Goal: Transaction & Acquisition: Purchase product/service

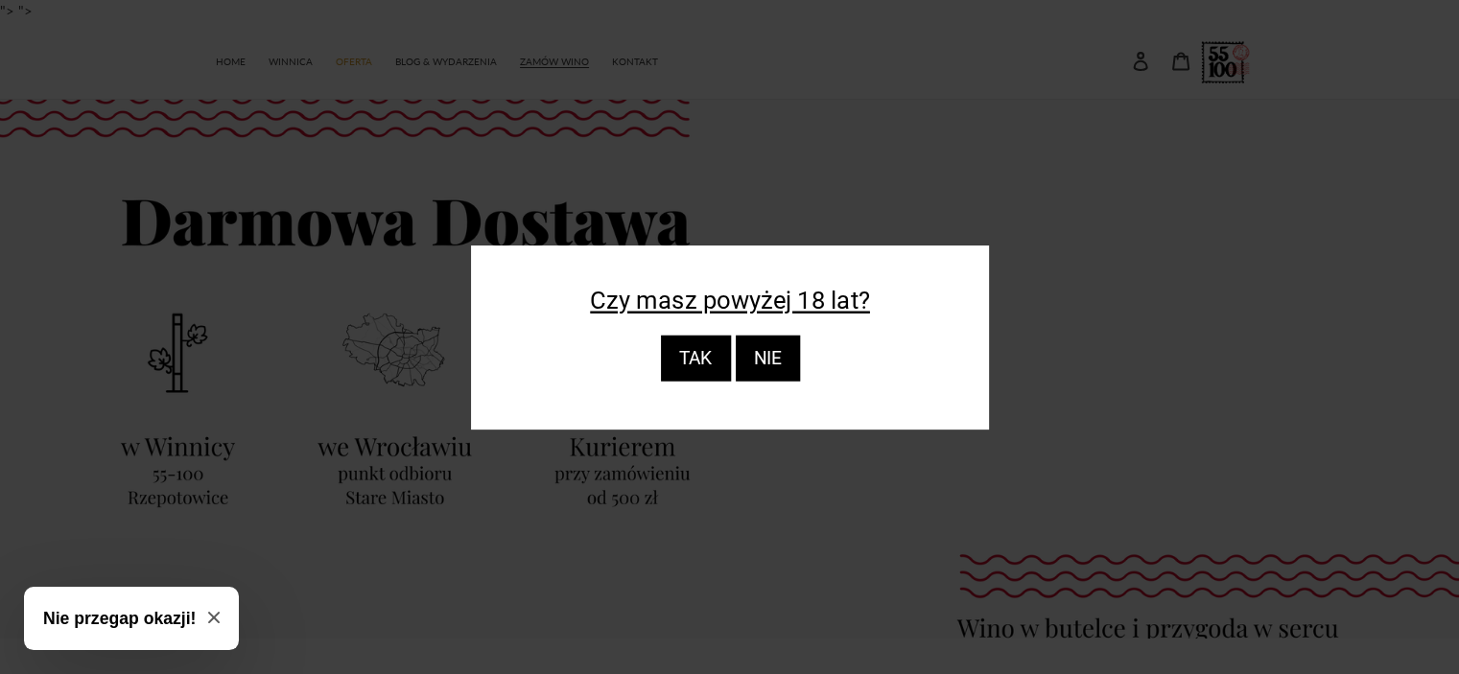
scroll to position [38, 0]
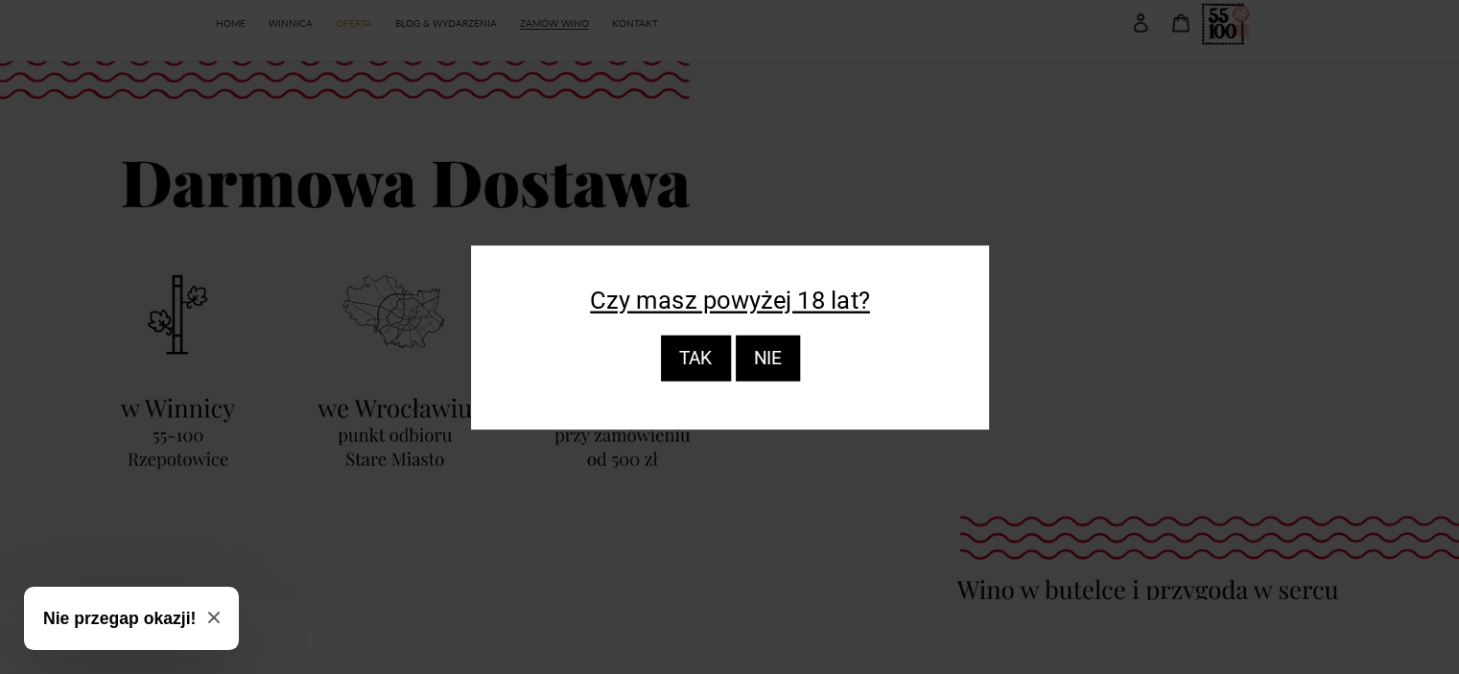
click at [688, 368] on div "TAK" at bounding box center [695, 359] width 70 height 46
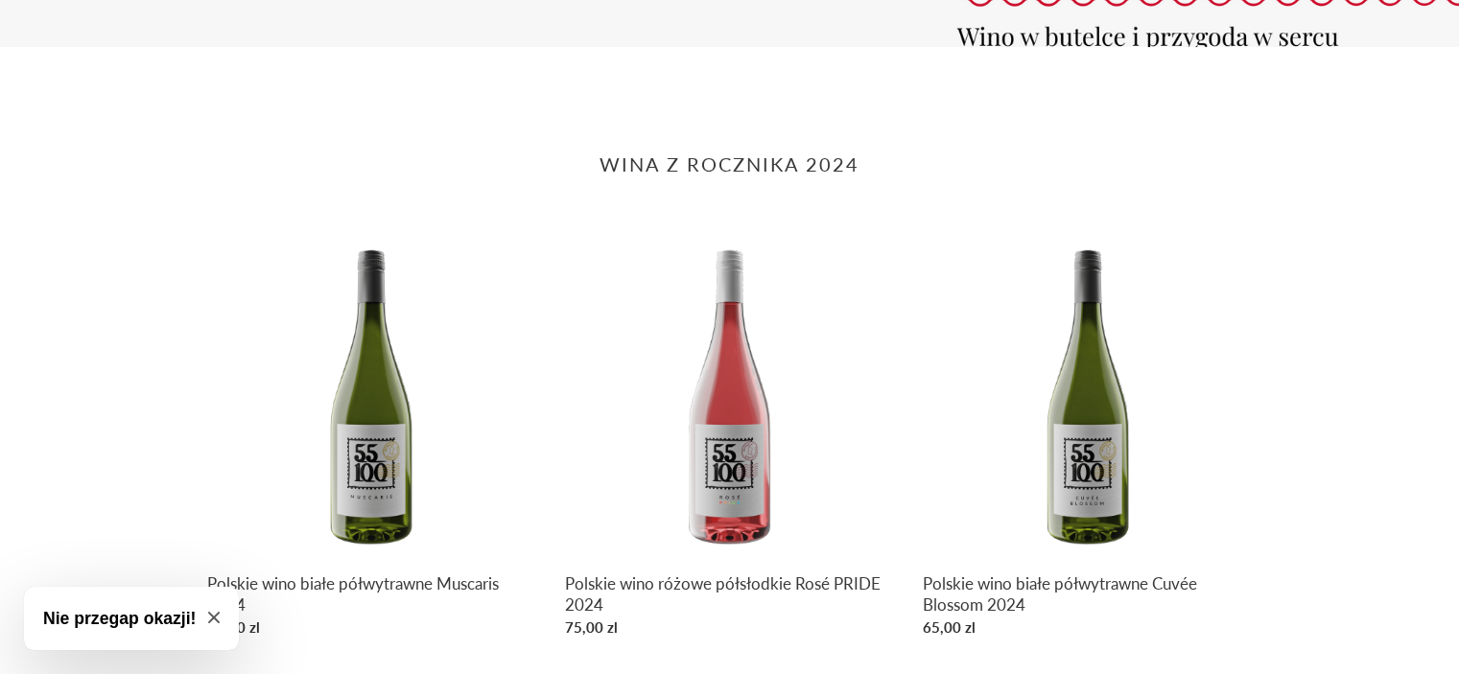
scroll to position [806, 0]
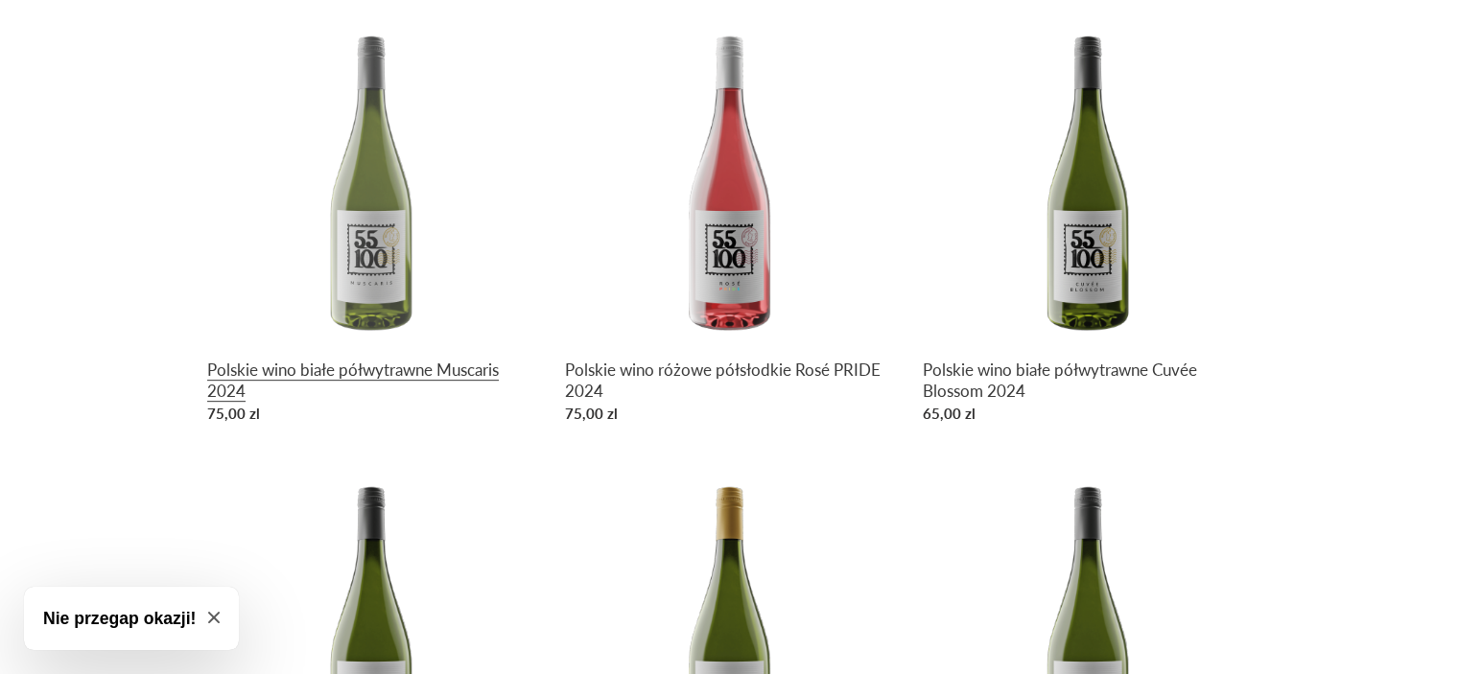
click at [370, 281] on link "Polskie wino białe półwytrawne Muscaris 2024" at bounding box center [371, 222] width 329 height 417
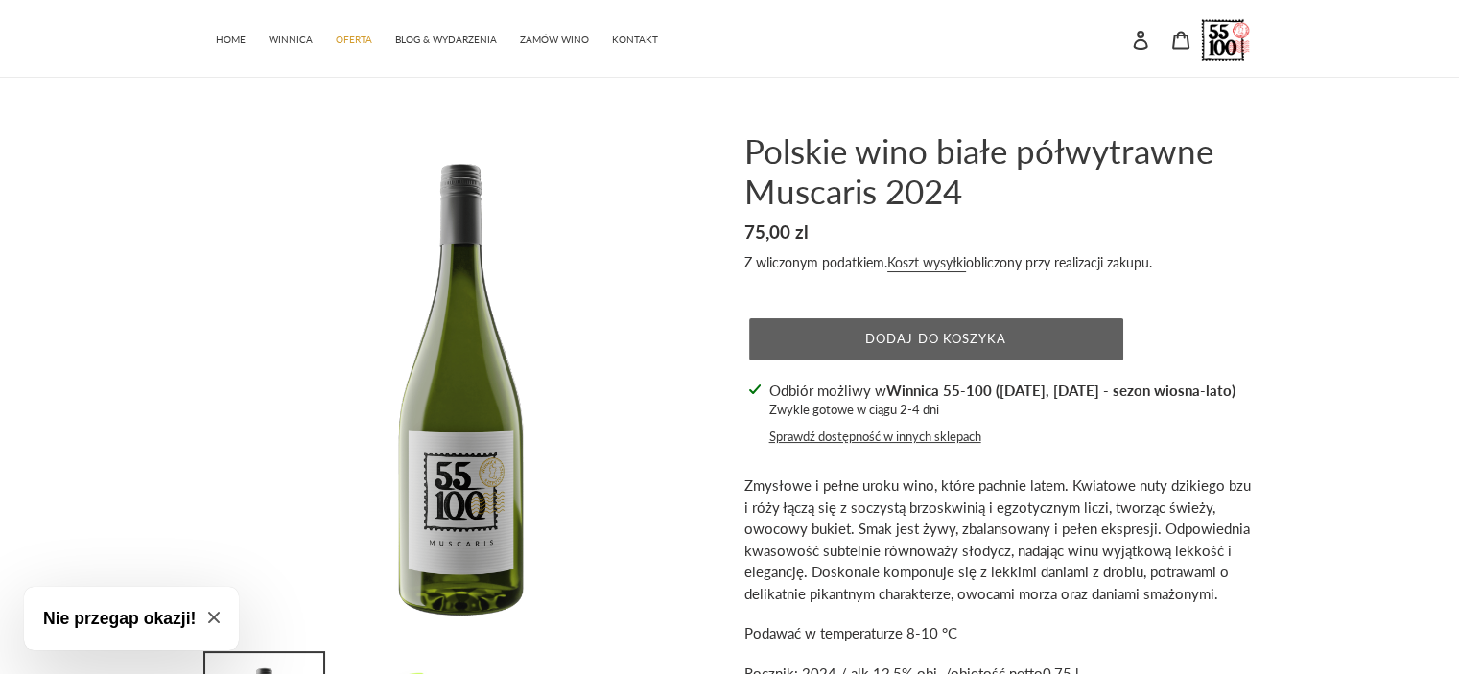
click at [905, 333] on span "Dodaj do koszyka" at bounding box center [935, 338] width 141 height 15
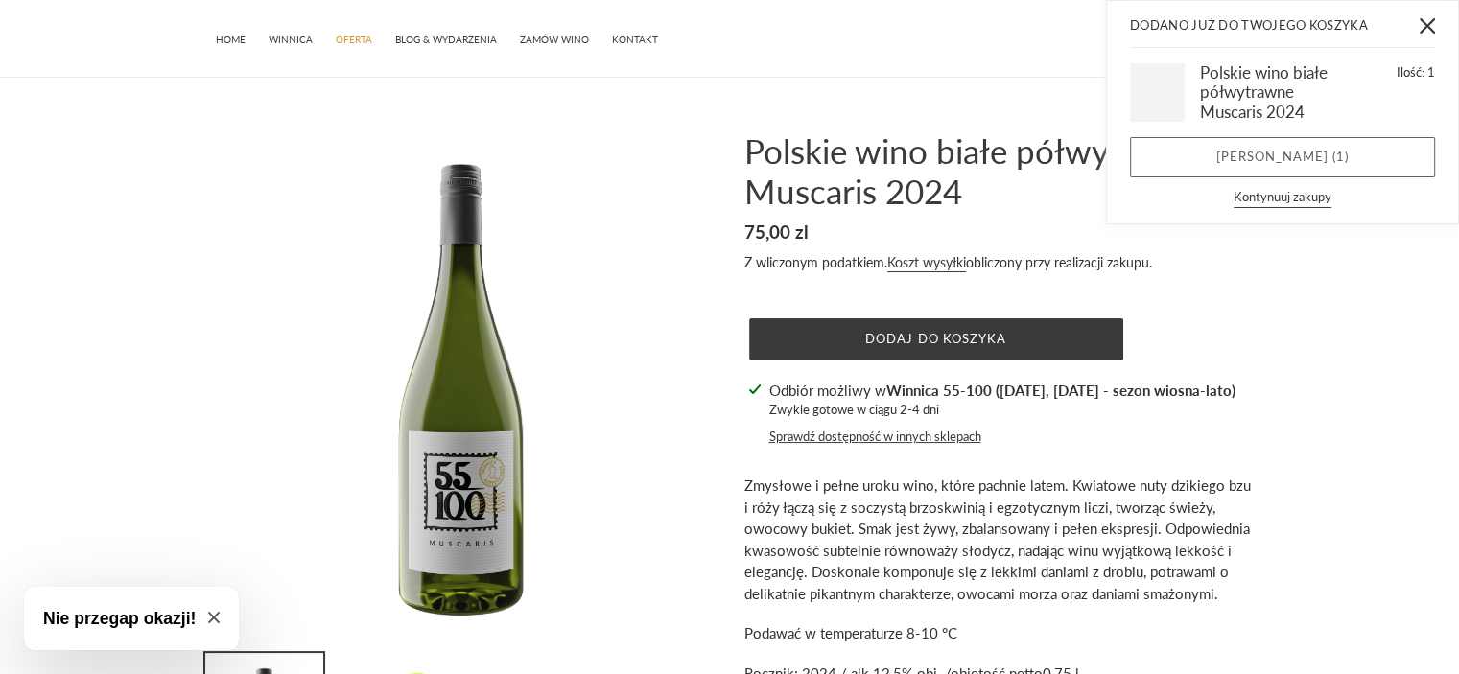
click at [1290, 156] on link "Zobacz koszyk ( 1 )" at bounding box center [1282, 157] width 305 height 40
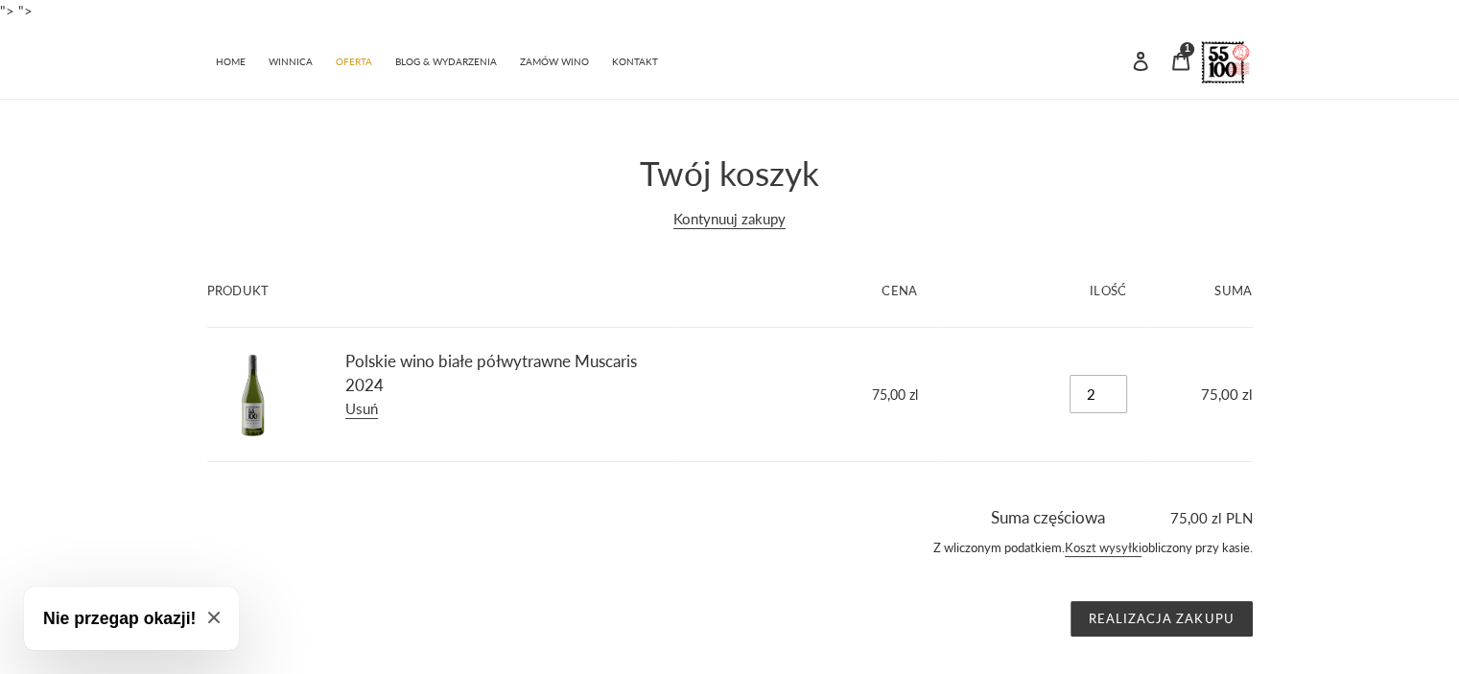
click at [1112, 388] on input "2" at bounding box center [1099, 394] width 58 height 38
type input "3"
click at [1112, 388] on input "3" at bounding box center [1099, 394] width 58 height 38
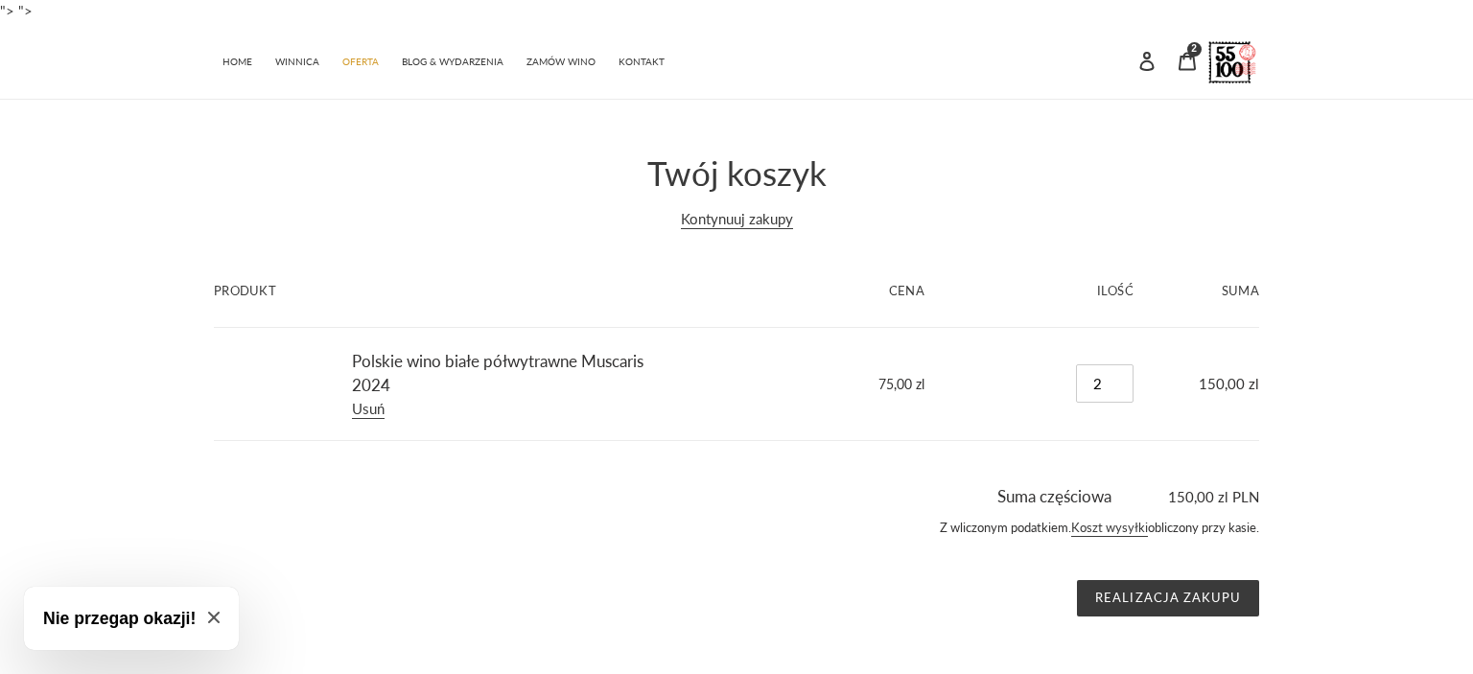
type input "3"
click at [1112, 388] on input "3" at bounding box center [1105, 383] width 58 height 38
click at [1120, 378] on input "4" at bounding box center [1105, 383] width 58 height 38
type input "5"
click at [1120, 378] on input "5" at bounding box center [1105, 383] width 58 height 38
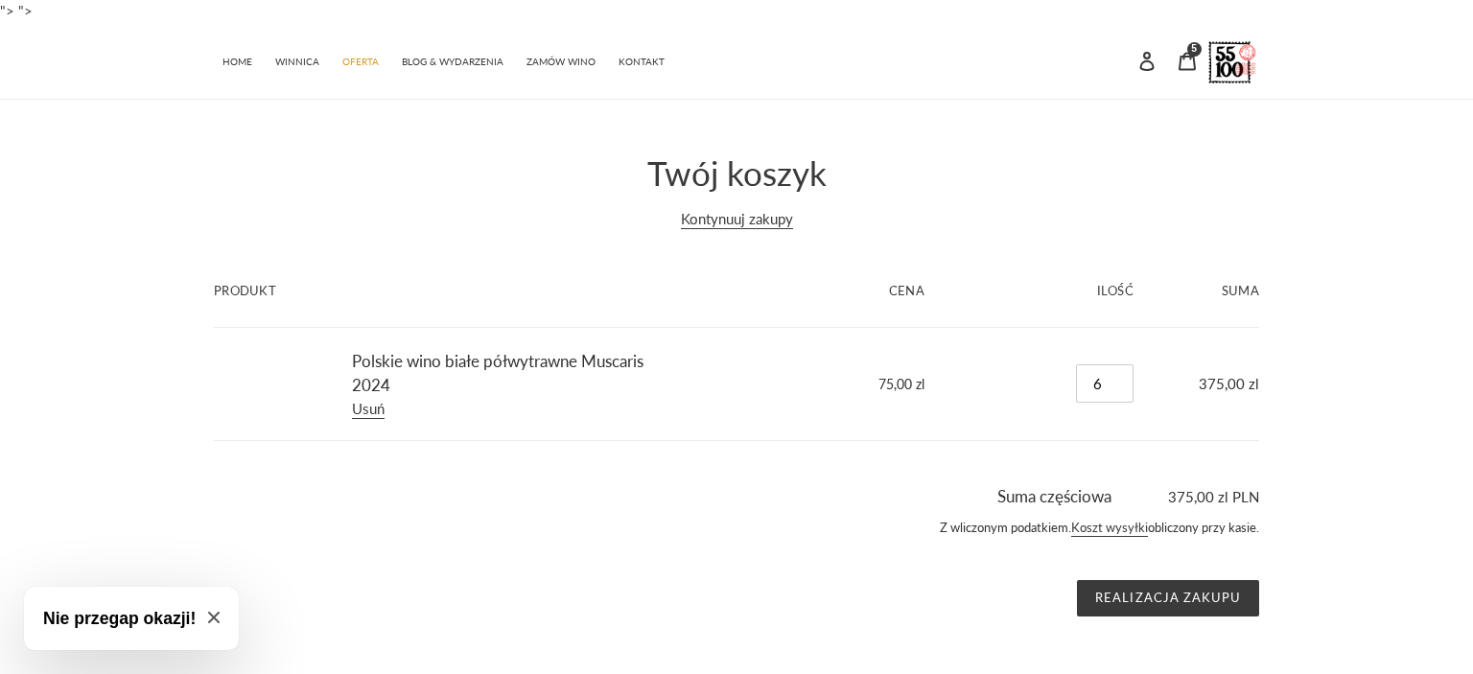
click at [1120, 378] on input "6" at bounding box center [1105, 383] width 58 height 38
type input "7"
click at [1120, 378] on input "7" at bounding box center [1105, 383] width 58 height 38
type input "8"
click at [1120, 378] on input "8" at bounding box center [1105, 383] width 58 height 38
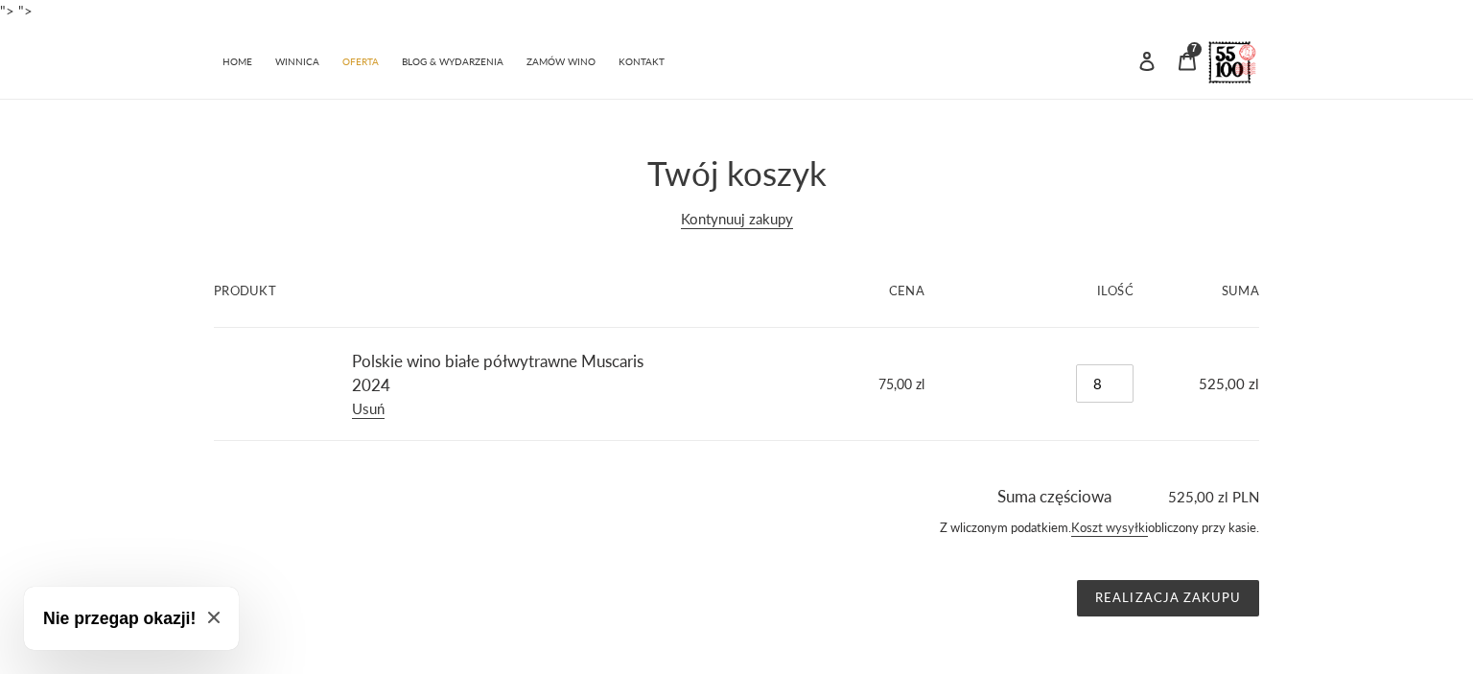
type input "8"
click at [1120, 378] on input "8" at bounding box center [1105, 383] width 58 height 38
type input "9"
click at [1120, 378] on input "9" at bounding box center [1105, 383] width 58 height 38
type input "9"
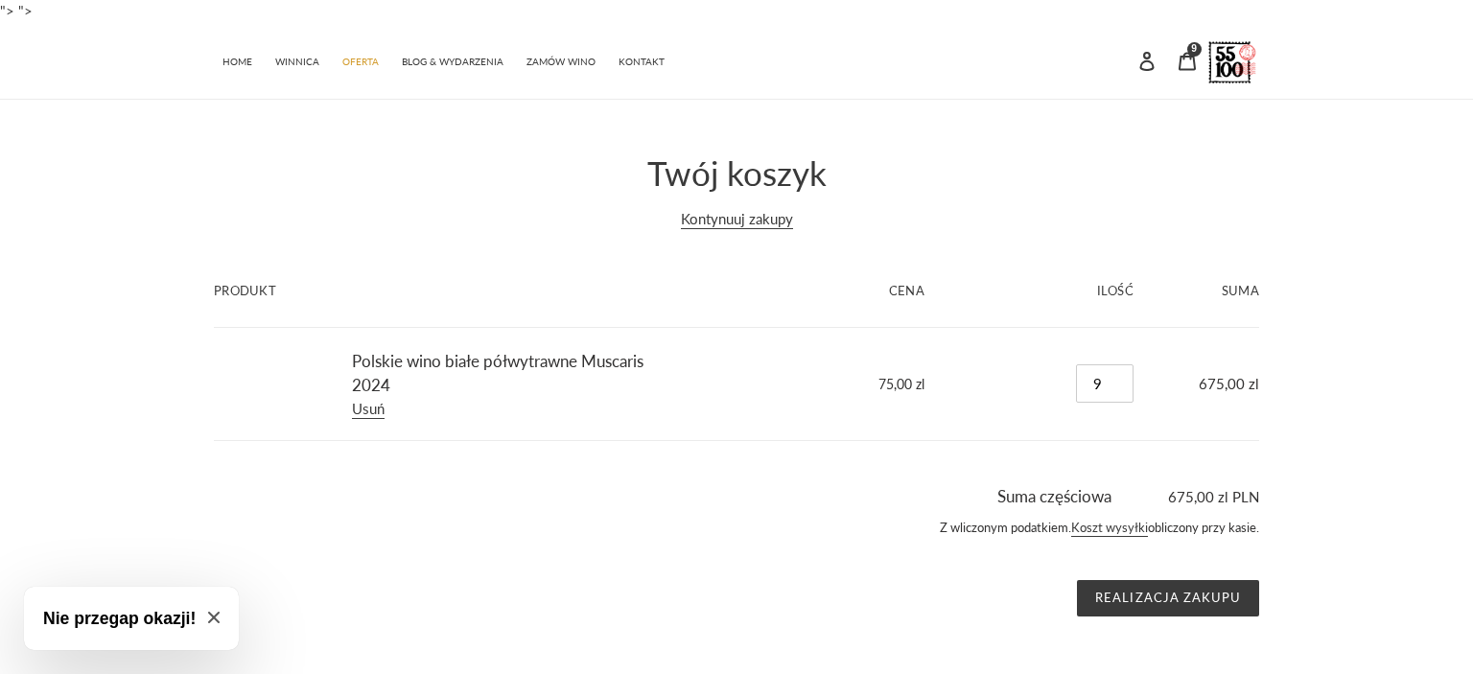
type input "10"
click at [1143, 591] on input "Realizacja zakupu" at bounding box center [1168, 598] width 182 height 36
click at [369, 408] on link "Usuń" at bounding box center [368, 409] width 33 height 19
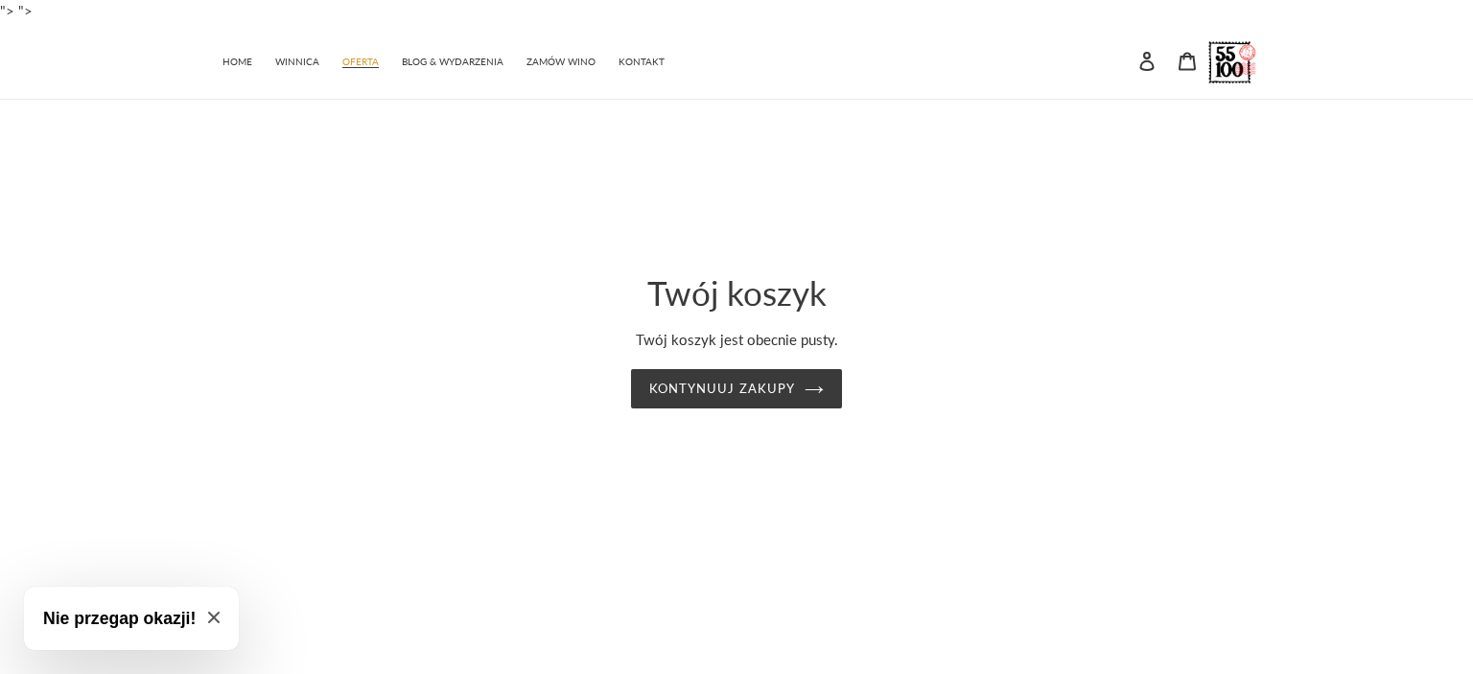
click at [357, 59] on span "OFERTA" at bounding box center [360, 62] width 36 height 12
